Goal: Task Accomplishment & Management: Use online tool/utility

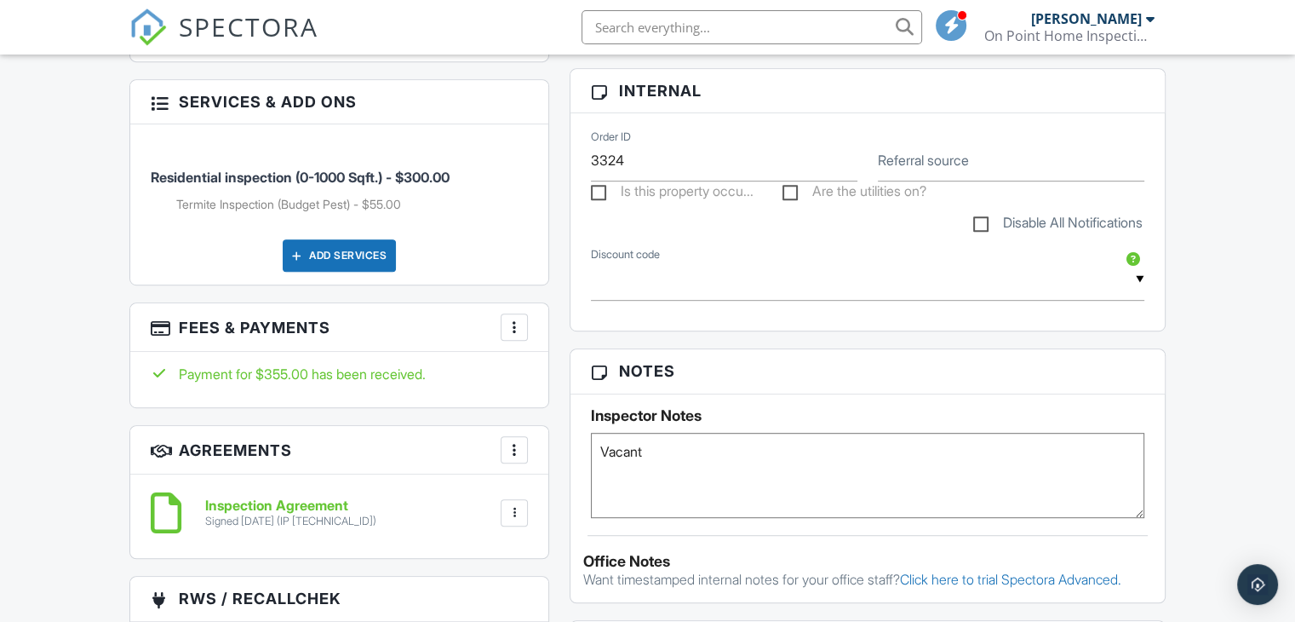
scroll to position [895, 0]
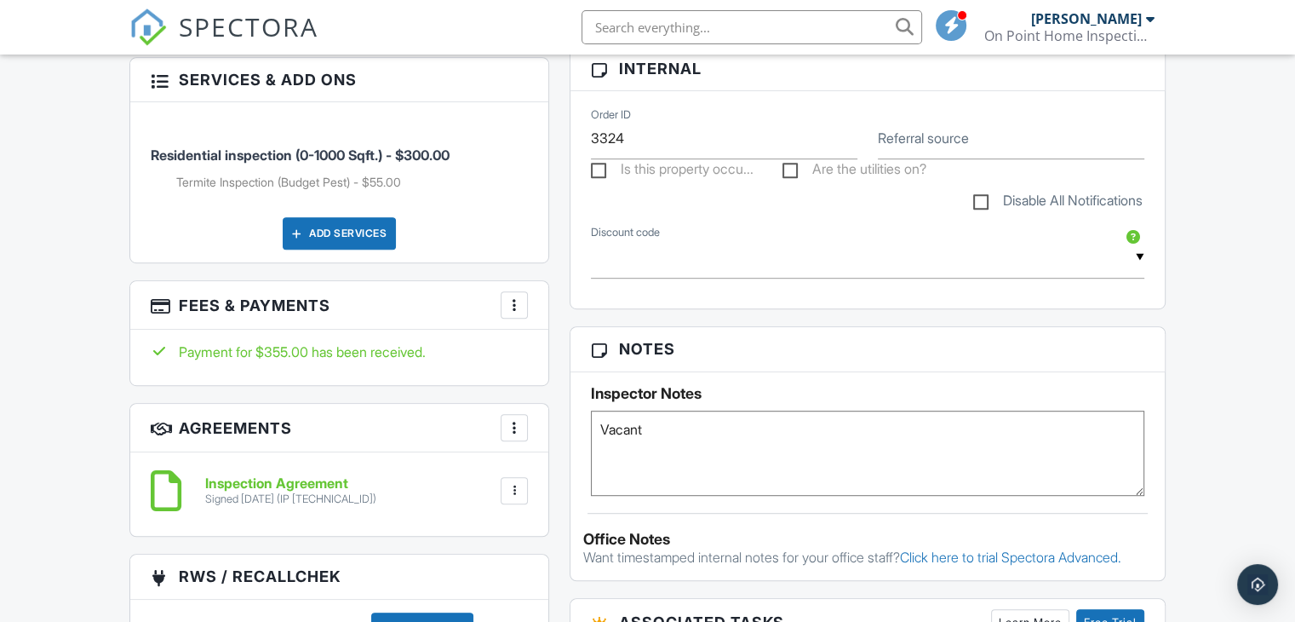
drag, startPoint x: 1300, startPoint y: 25, endPoint x: 1284, endPoint y: 226, distance: 201.6
click at [1284, 226] on html "SPECTORA [PERSON_NAME] On Point Home Inspections LLC Role: Inspector Change Rol…" at bounding box center [647, 412] width 1295 height 2611
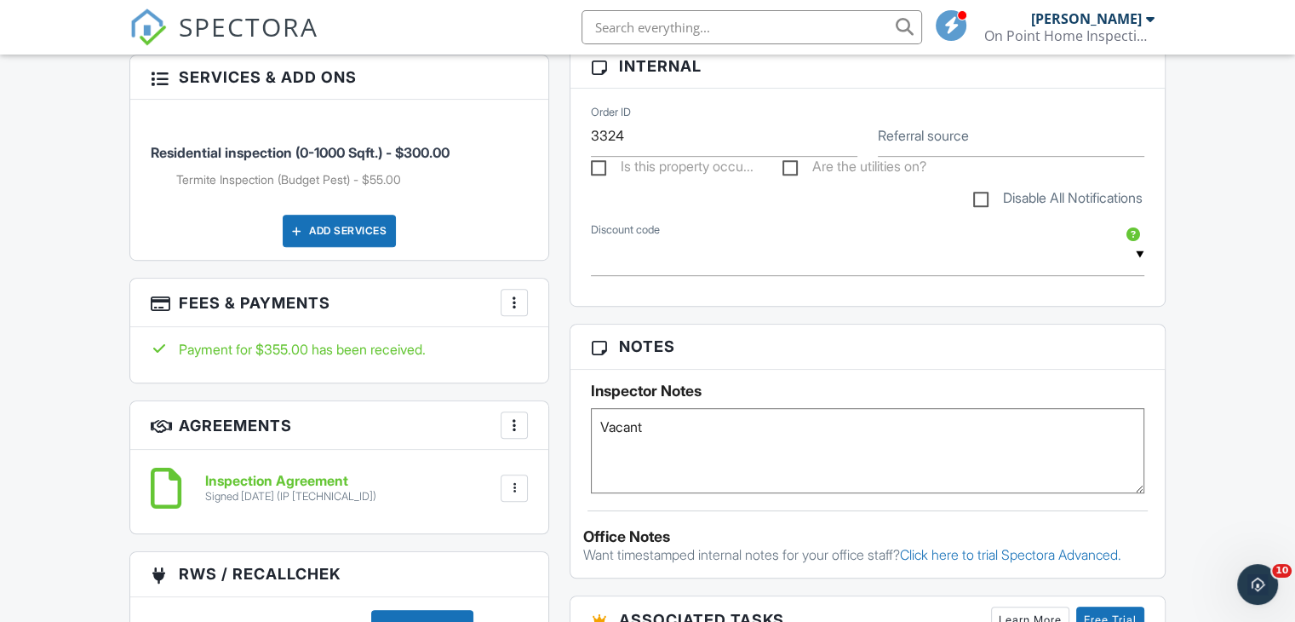
scroll to position [0, 0]
click at [511, 304] on div at bounding box center [514, 302] width 17 height 17
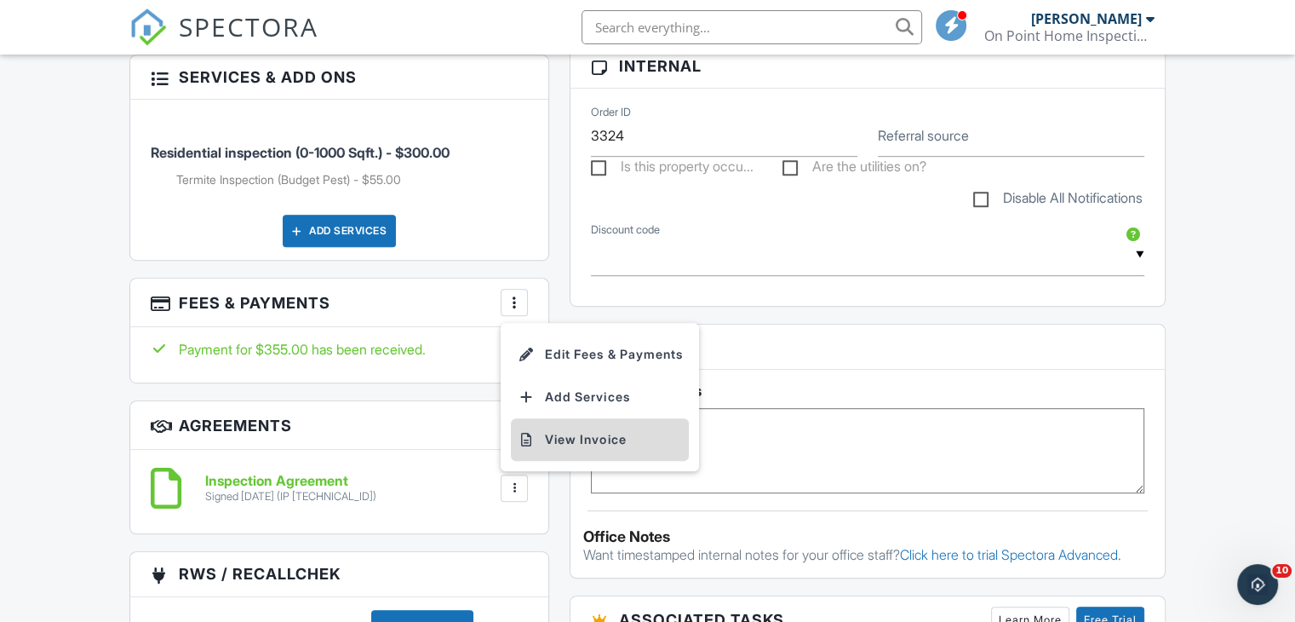
click at [545, 437] on li "View Invoice" at bounding box center [600, 439] width 178 height 43
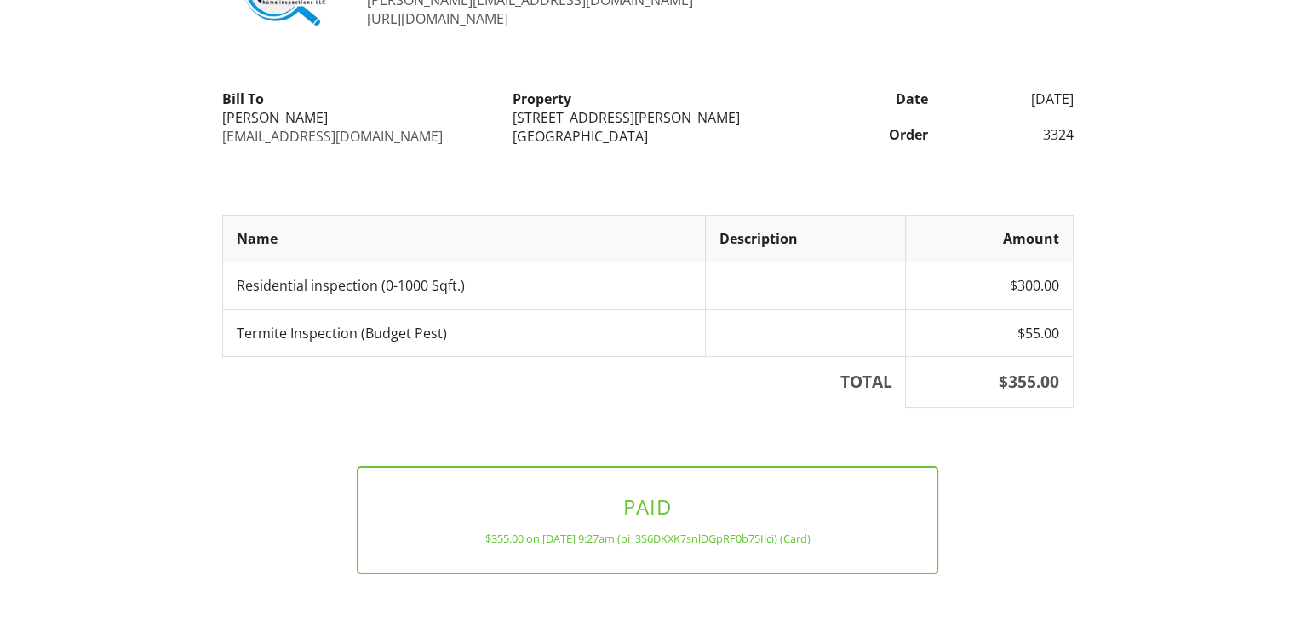
scroll to position [172, 0]
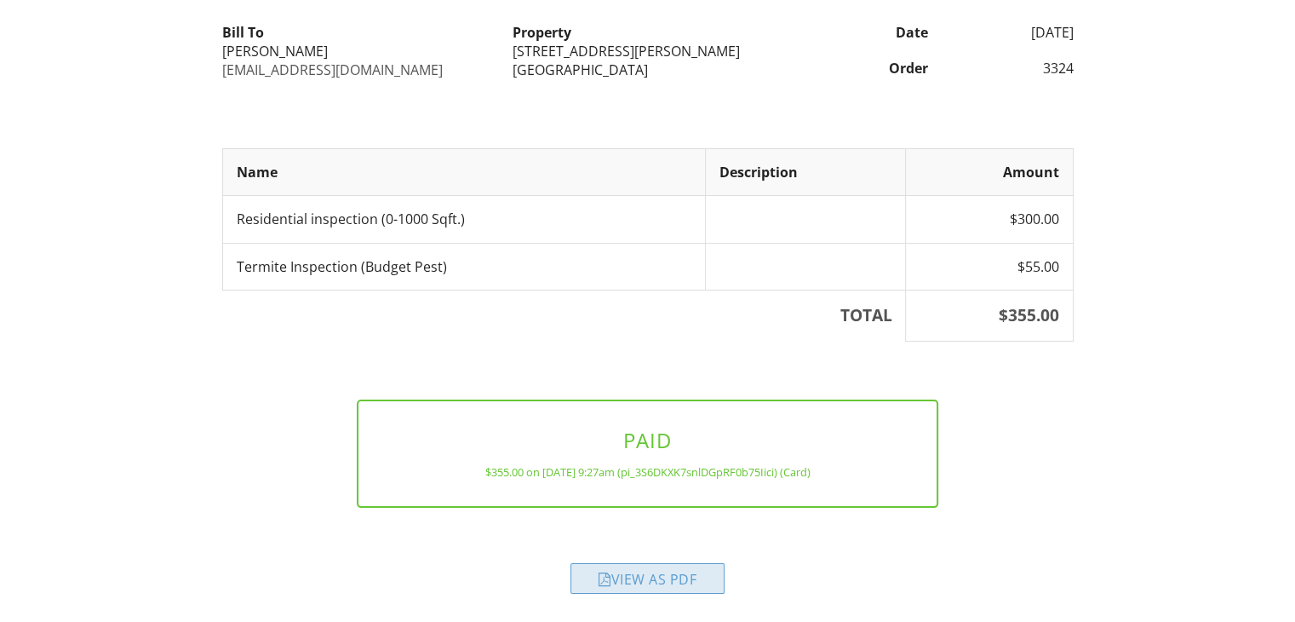
click at [630, 571] on div "View as PDF" at bounding box center [647, 578] width 154 height 31
